Goal: Information Seeking & Learning: Learn about a topic

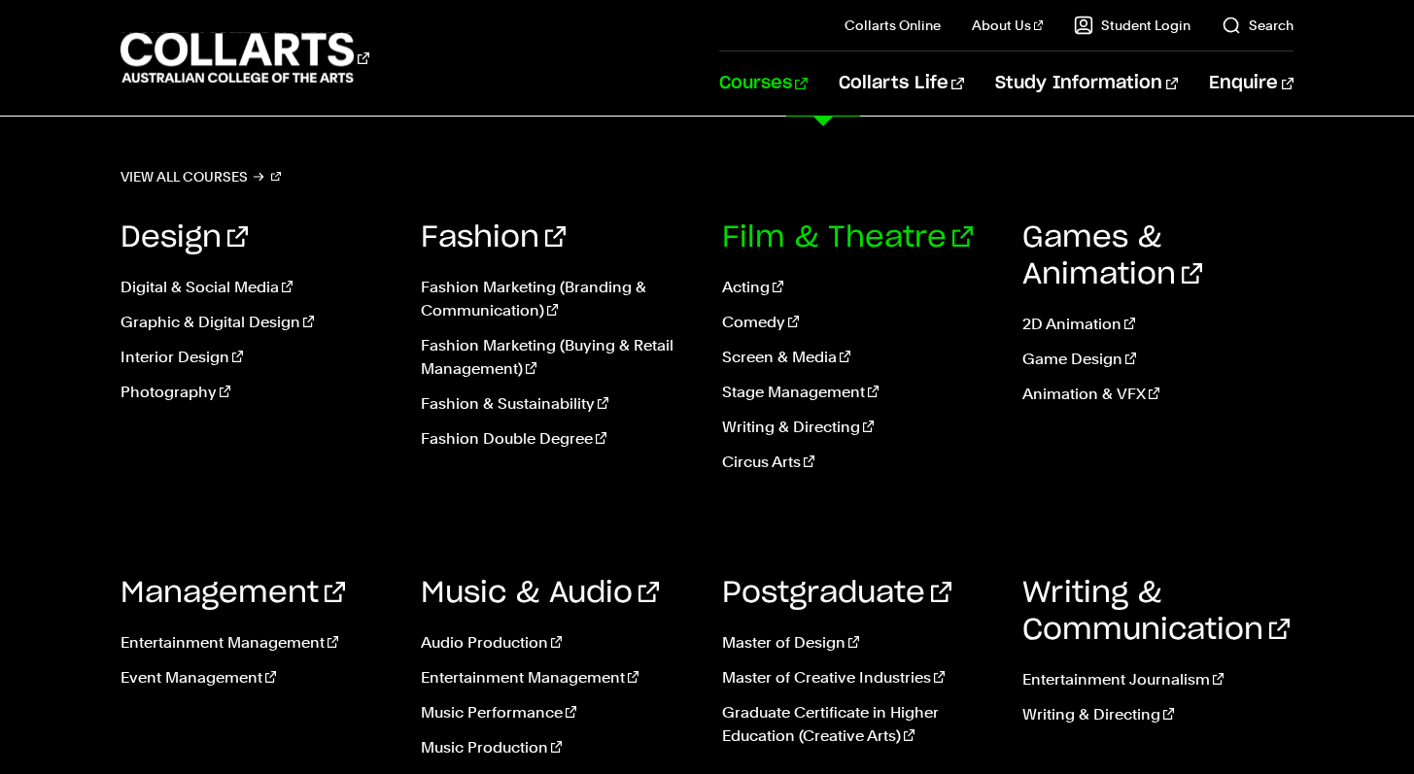
click at [875, 232] on link "Film & Theatre" at bounding box center [847, 237] width 251 height 29
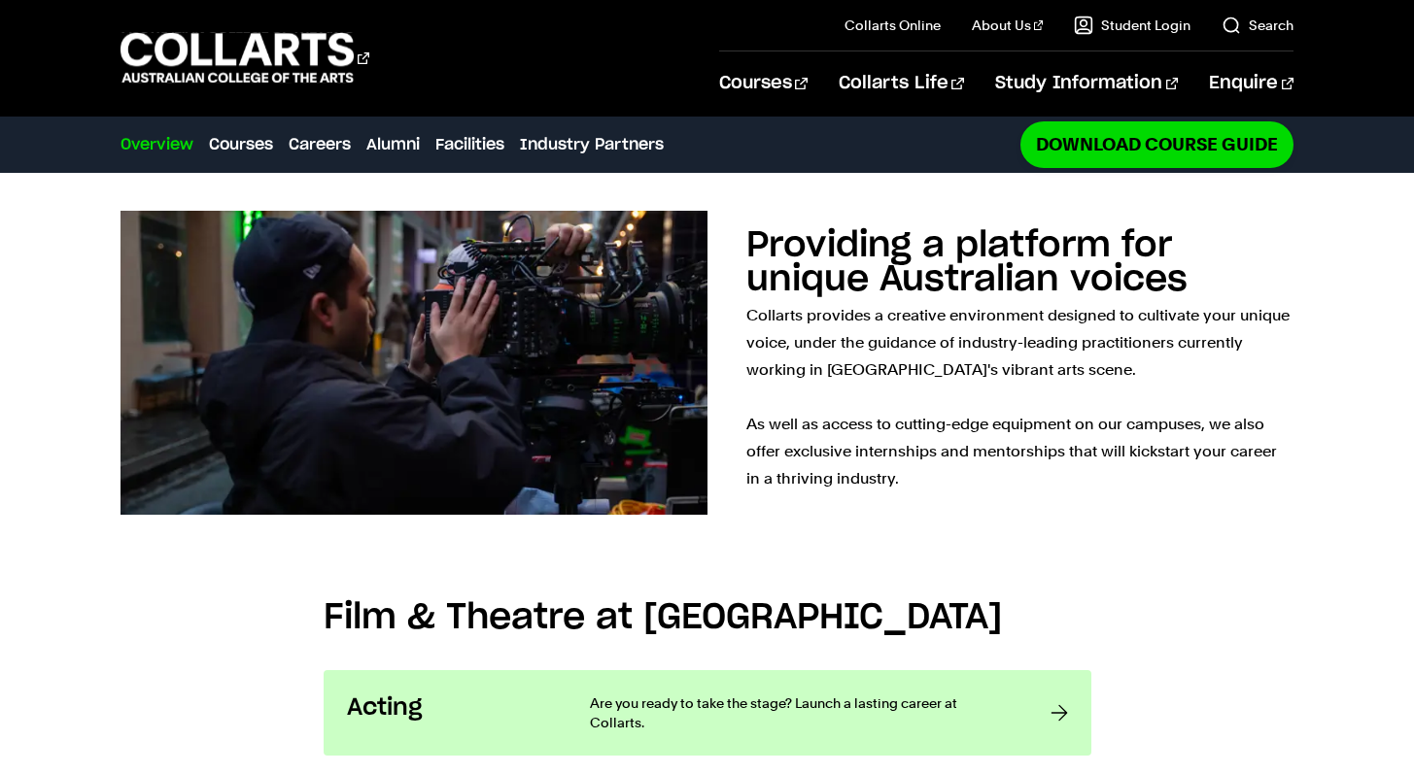
scroll to position [1359, 0]
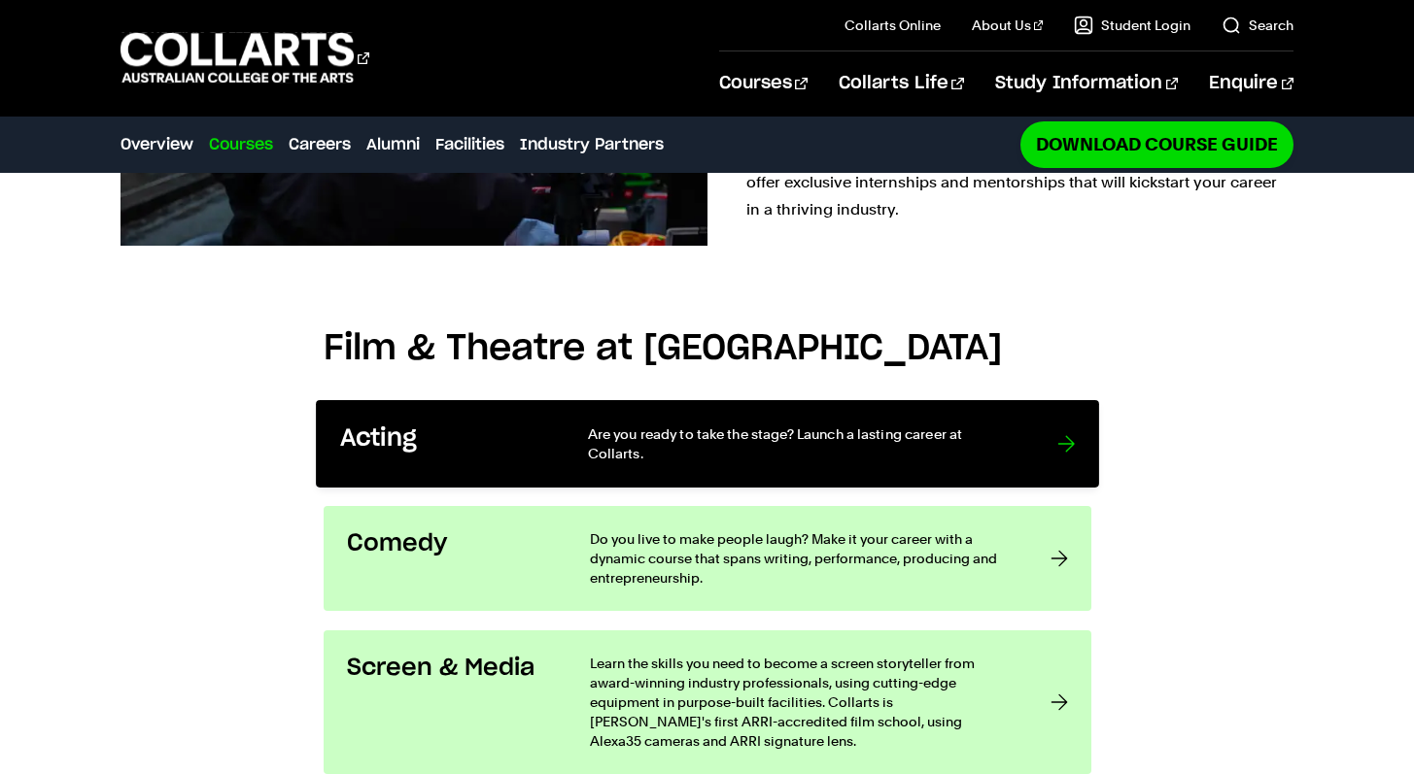
click at [882, 425] on p "Are you ready to take the stage? Launch a lasting career at Collarts." at bounding box center [802, 445] width 430 height 40
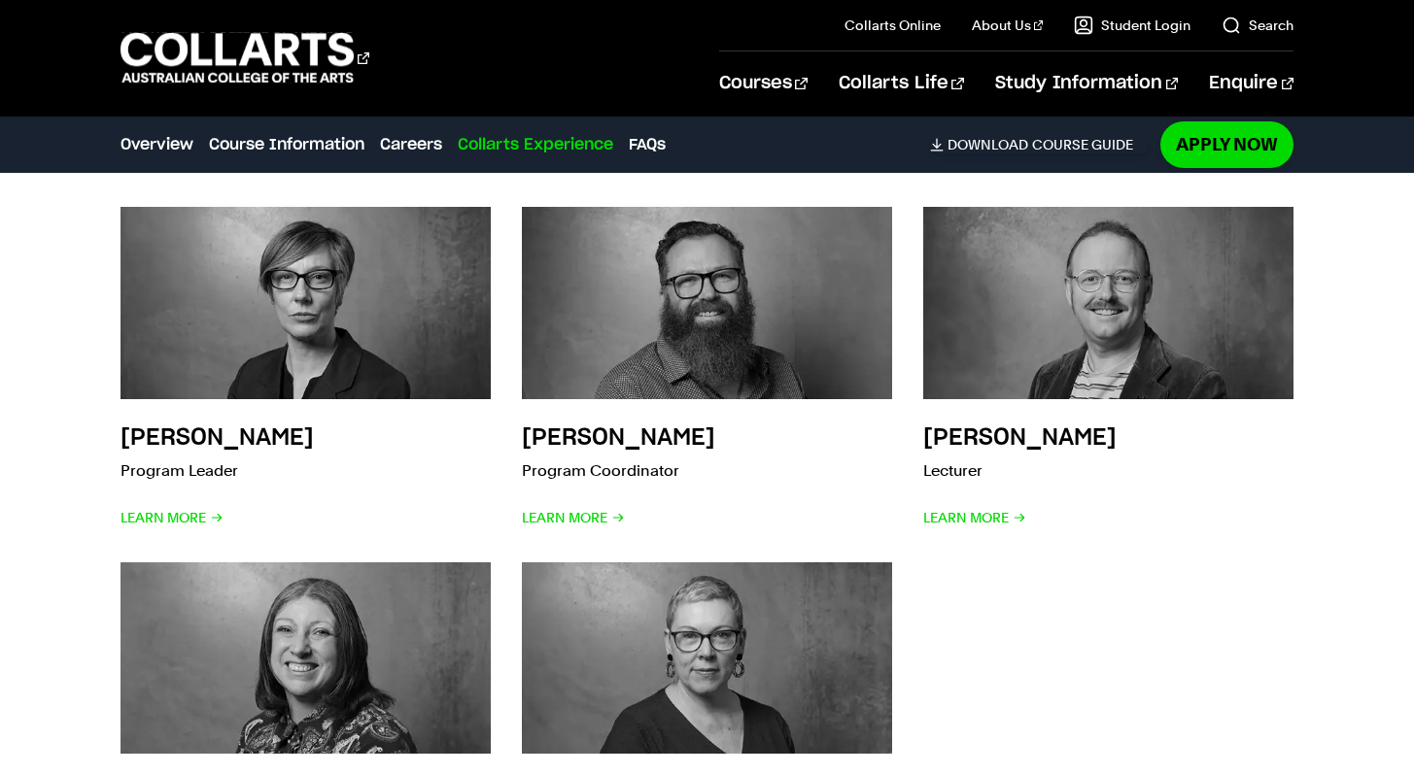
scroll to position [4664, 0]
